Goal: Check status: Check status

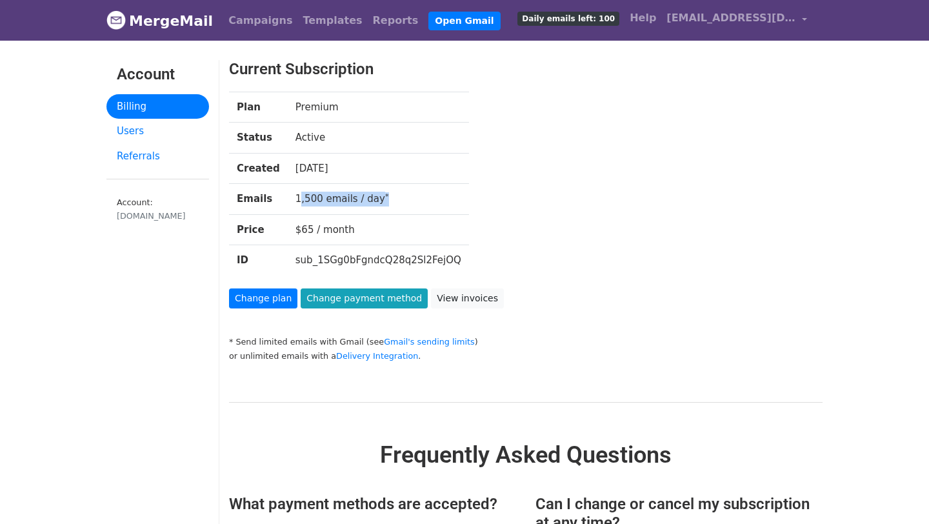
drag, startPoint x: 284, startPoint y: 199, endPoint x: 387, endPoint y: 197, distance: 103.3
click at [388, 197] on td "1,500 emails / day *" at bounding box center [378, 199] width 181 height 31
click at [156, 113] on link "Billing" at bounding box center [157, 106] width 103 height 25
click at [258, 299] on link "Change plan" at bounding box center [263, 299] width 68 height 20
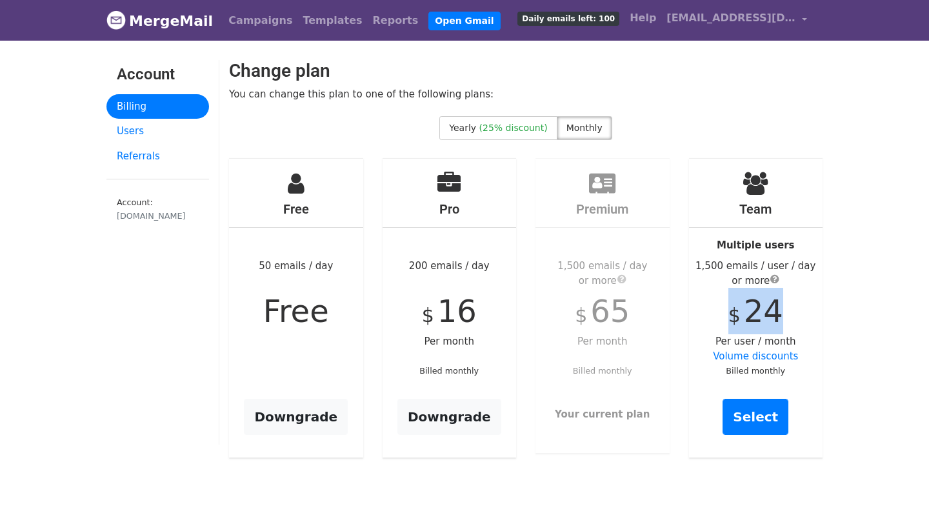
drag, startPoint x: 732, startPoint y: 314, endPoint x: 790, endPoint y: 315, distance: 58.1
click at [790, 314] on div "Team Multiple users 1,500 emails / user / day or more $ 24 Per user / month Vol…" at bounding box center [756, 308] width 134 height 299
click at [803, 309] on div "Team Multiple users 1,500 emails / user / day or more $ 24 Per user / month Vol…" at bounding box center [756, 308] width 134 height 299
click at [315, 23] on link "Templates" at bounding box center [333, 21] width 70 height 26
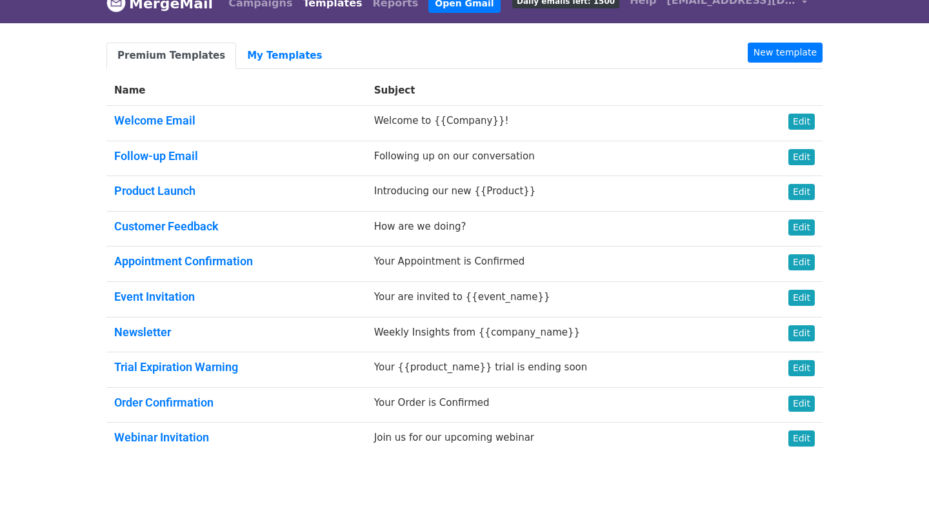
scroll to position [23, 0]
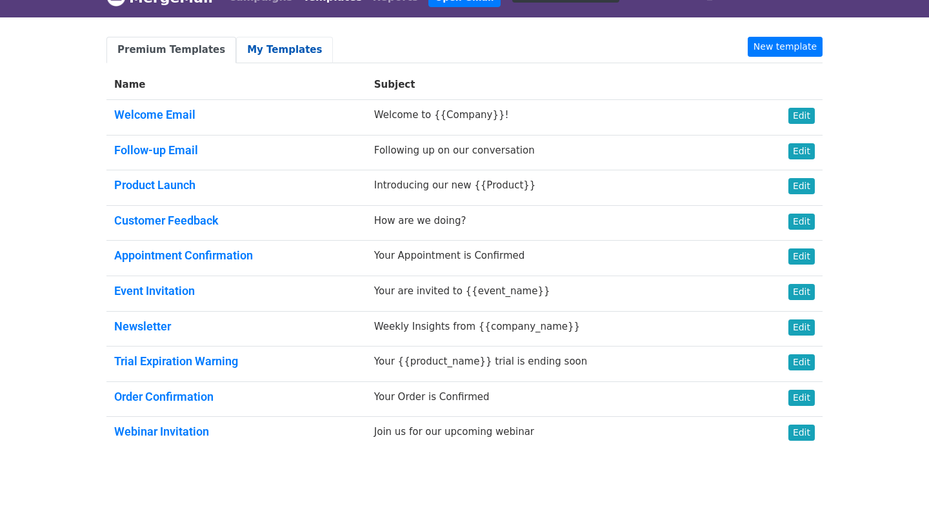
click at [266, 56] on link "My Templates" at bounding box center [284, 50] width 97 height 26
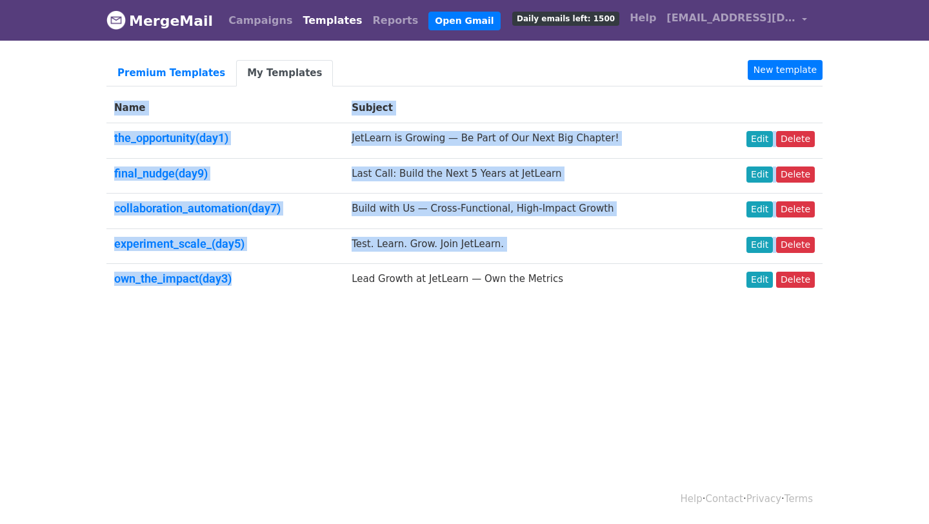
drag, startPoint x: 103, startPoint y: 280, endPoint x: 226, endPoint y: 299, distance: 124.0
click at [225, 298] on div "Premium Templates My Templates New template Name Subject the_opportunity(day1) …" at bounding box center [465, 184] width 736 height 249
click at [226, 299] on div "Premium Templates My Templates New template Name Subject the_opportunity(day1) …" at bounding box center [465, 184] width 736 height 249
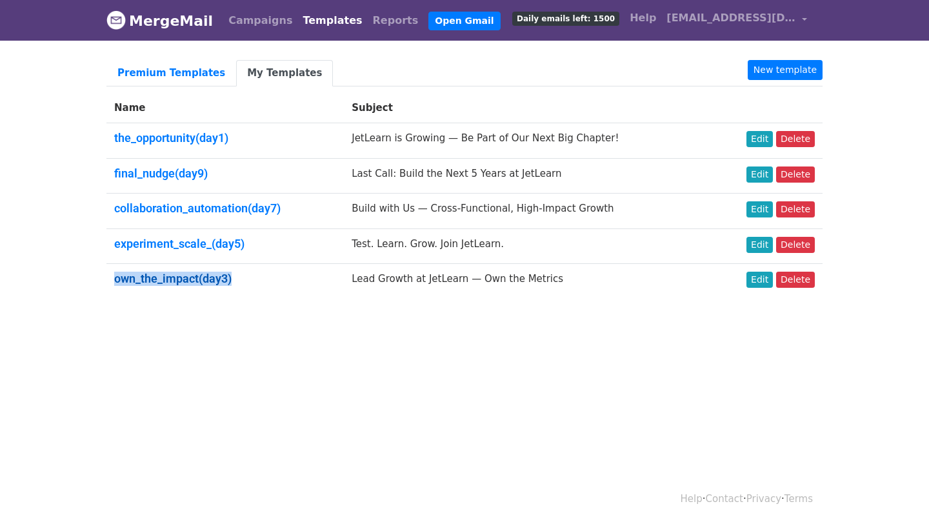
drag, startPoint x: 240, startPoint y: 277, endPoint x: 115, endPoint y: 279, distance: 125.2
click at [115, 279] on h5 "own_the_impact(day3)" at bounding box center [225, 279] width 222 height 14
copy link "own_the_impact(day3)"
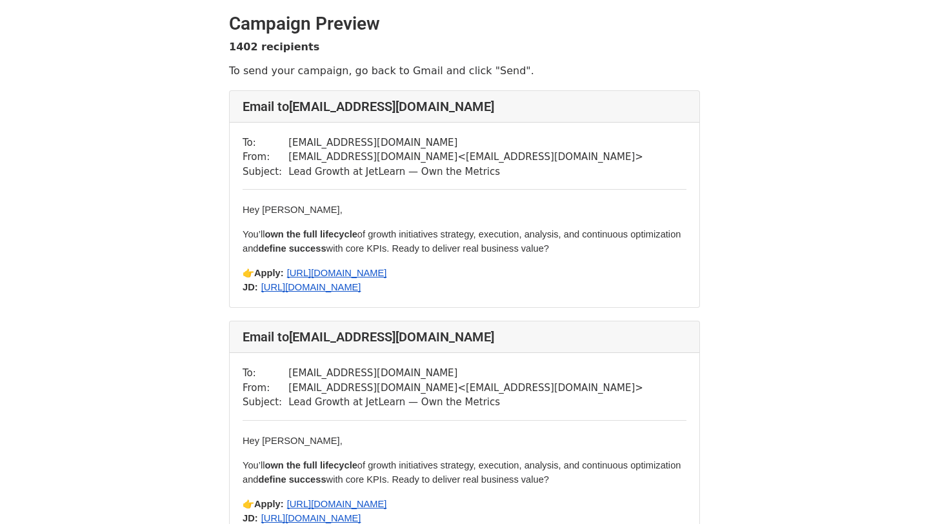
click at [408, 174] on td "Lead Growth at JetLearn — Own the Metrics" at bounding box center [466, 172] width 355 height 15
click at [350, 272] on span "https://forms.gle/FYEcXhxc17SpKm7n6" at bounding box center [337, 273] width 100 height 10
click at [361, 287] on span "https://docs.google.com/document/d/1NE21HGxvP2CYBGv0BNx_-zOMrvr4FIPSIutwZGQu-ek…" at bounding box center [311, 287] width 100 height 10
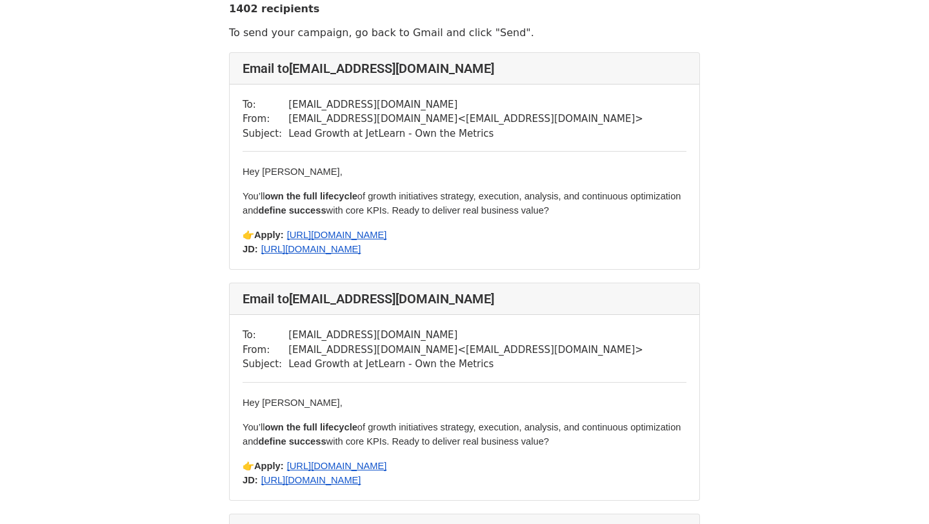
scroll to position [14, 0]
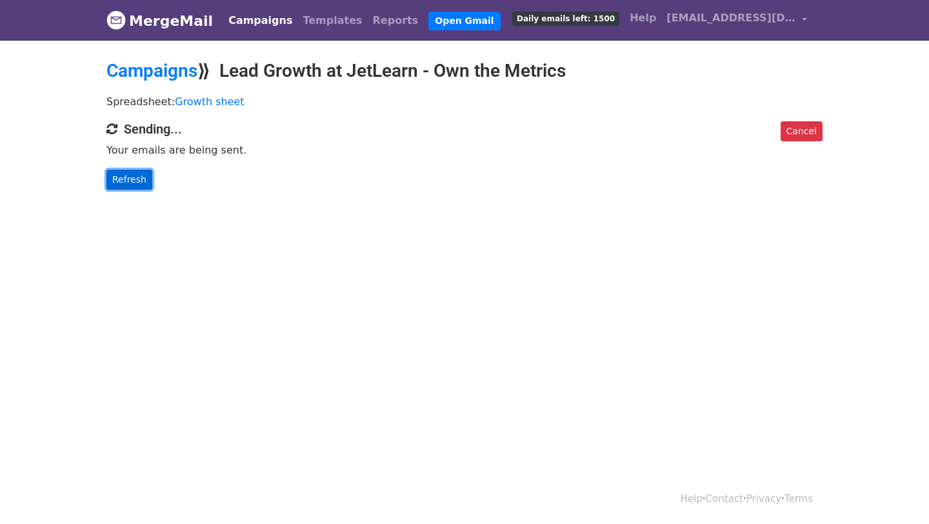
click at [133, 180] on link "Refresh" at bounding box center [129, 180] width 46 height 20
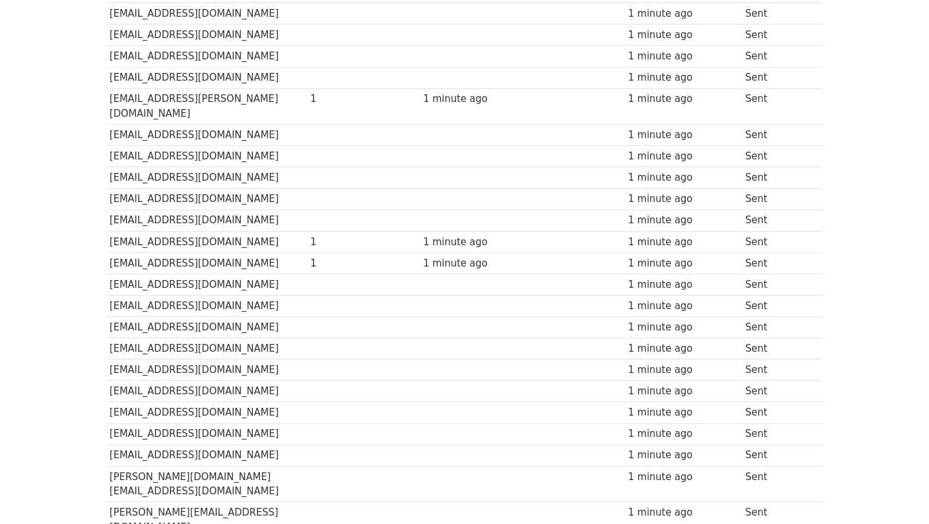
scroll to position [926, 0]
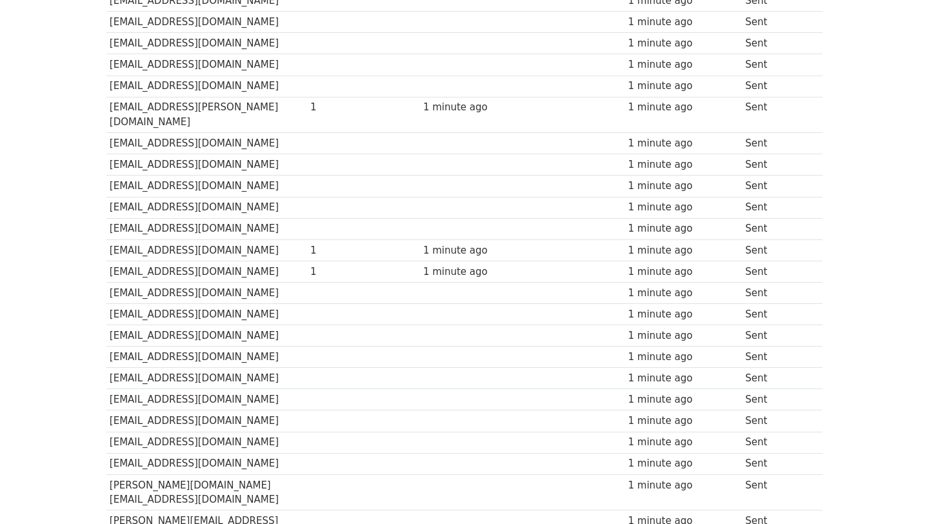
click at [150, 239] on td "[EMAIL_ADDRESS][DOMAIN_NAME]" at bounding box center [206, 249] width 201 height 21
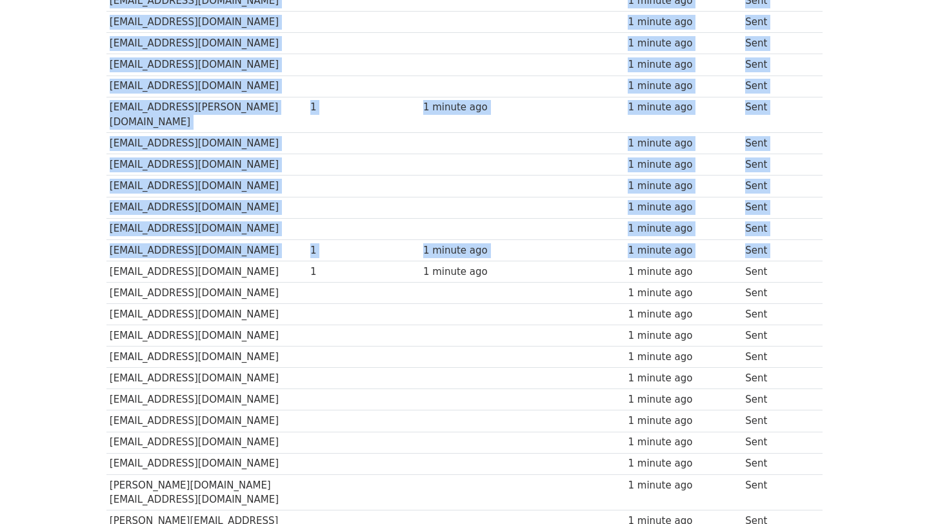
drag, startPoint x: 101, startPoint y: 247, endPoint x: 178, endPoint y: 234, distance: 78.5
click at [178, 261] on td "[EMAIL_ADDRESS][DOMAIN_NAME]" at bounding box center [206, 271] width 201 height 21
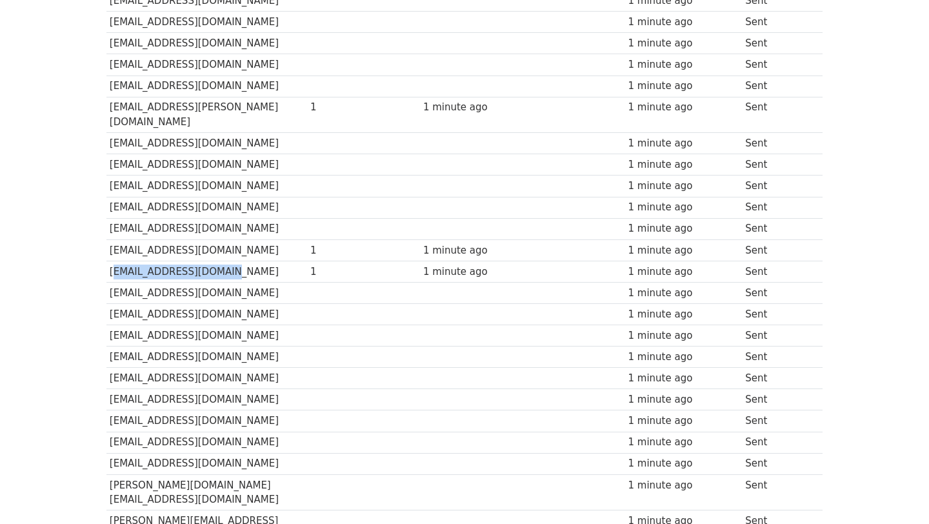
drag, startPoint x: 219, startPoint y: 243, endPoint x: 110, endPoint y: 245, distance: 109.1
click at [110, 261] on td "[EMAIL_ADDRESS][DOMAIN_NAME]" at bounding box center [206, 271] width 201 height 21
copy td "[EMAIL_ADDRESS][DOMAIN_NAME]"
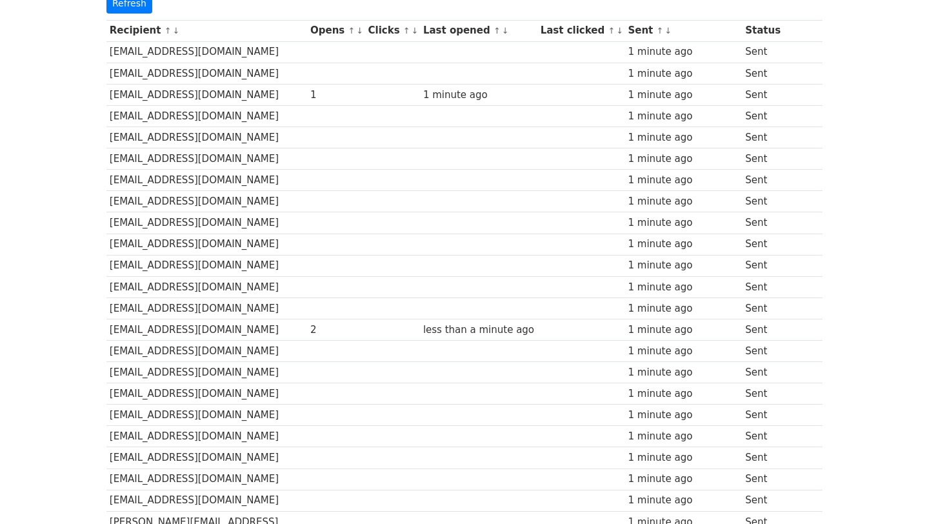
scroll to position [0, 0]
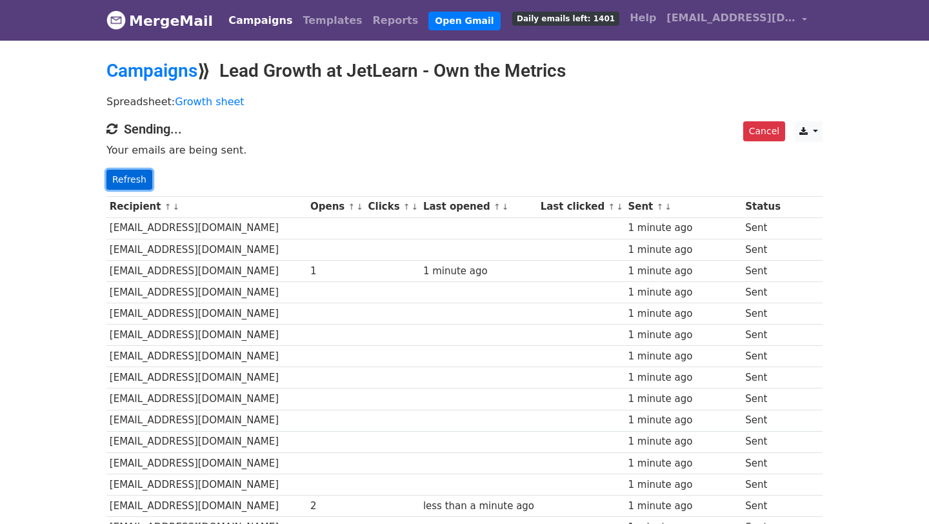
click at [134, 178] on link "Refresh" at bounding box center [129, 180] width 46 height 20
click at [121, 174] on link "Refresh" at bounding box center [129, 180] width 46 height 20
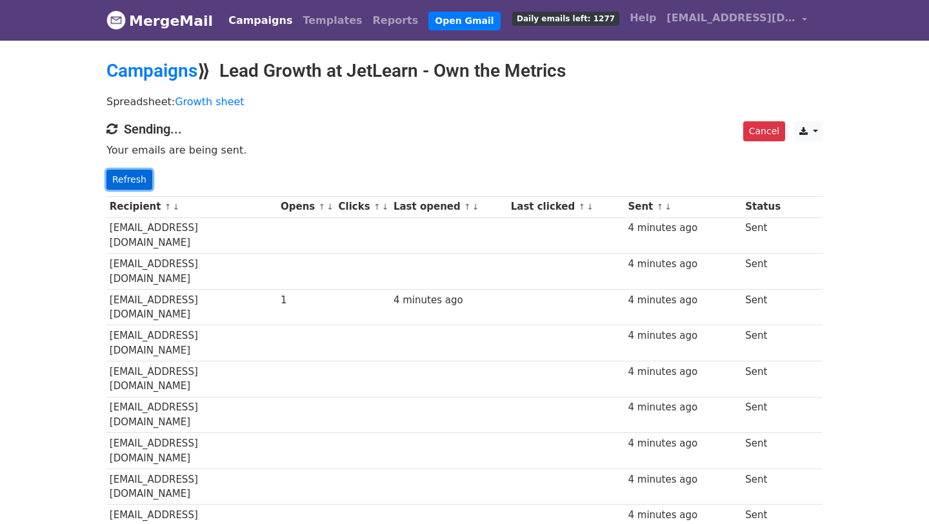
click at [133, 181] on link "Refresh" at bounding box center [129, 180] width 46 height 20
click at [128, 177] on link "Refresh" at bounding box center [129, 180] width 46 height 20
click at [121, 181] on link "Refresh" at bounding box center [129, 180] width 46 height 20
click at [132, 184] on link "Refresh" at bounding box center [129, 180] width 46 height 20
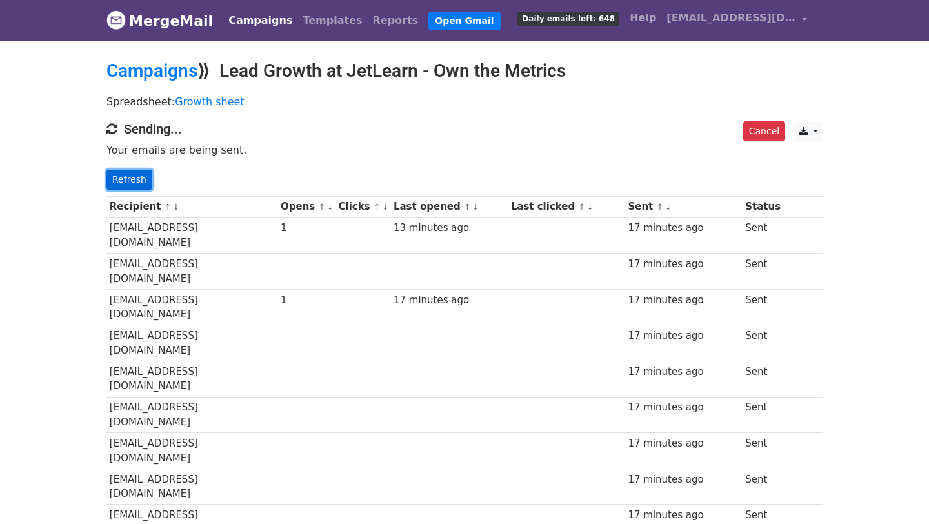
click at [133, 183] on link "Refresh" at bounding box center [129, 180] width 46 height 20
click at [135, 177] on link "Refresh" at bounding box center [129, 180] width 46 height 20
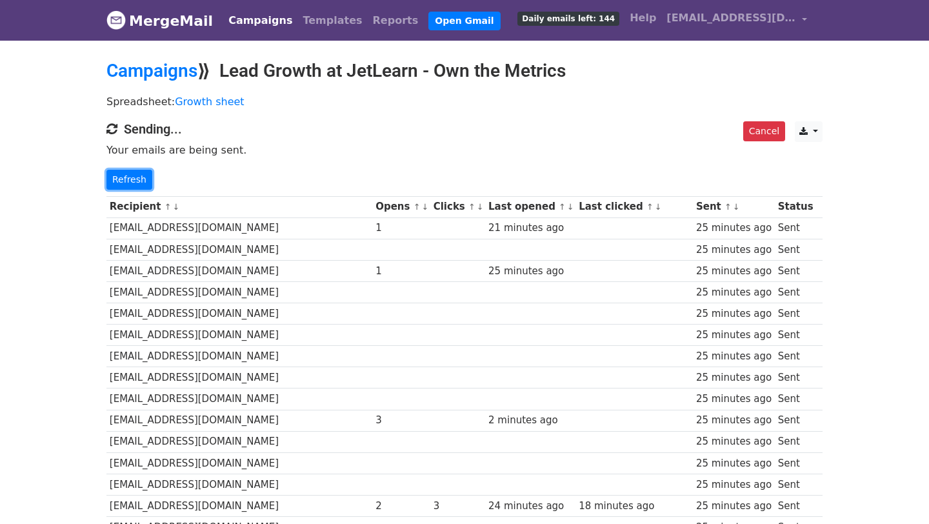
click at [135, 177] on link "Refresh" at bounding box center [129, 180] width 46 height 20
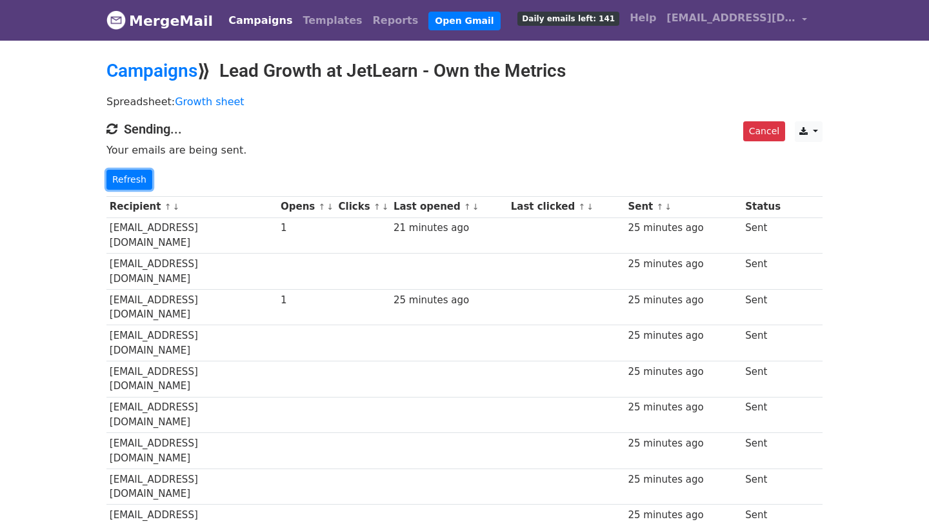
click at [135, 177] on link "Refresh" at bounding box center [129, 180] width 46 height 20
